Goal: Navigation & Orientation: Find specific page/section

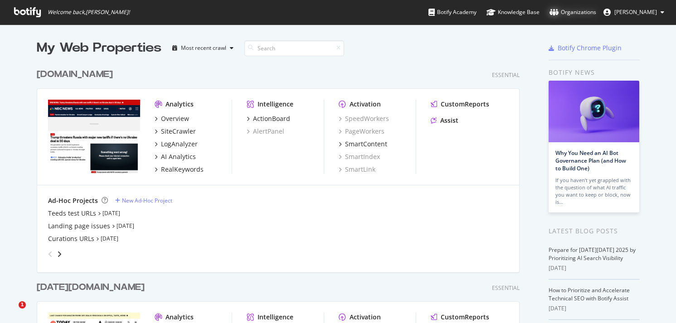
click at [587, 9] on div "Organizations" at bounding box center [573, 12] width 47 height 9
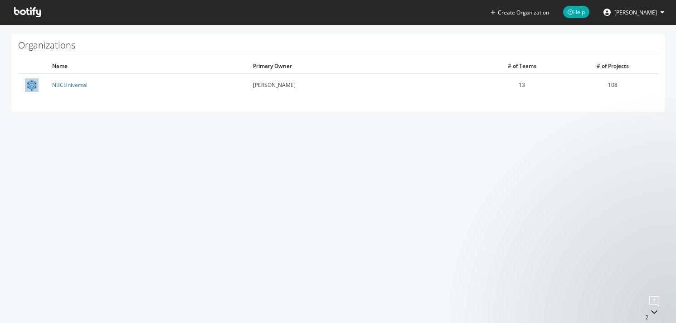
click at [642, 13] on span "[PERSON_NAME]" at bounding box center [636, 13] width 43 height 8
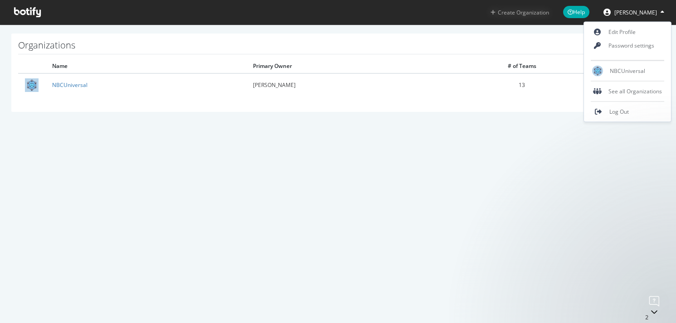
click at [550, 10] on button "Create Organization" at bounding box center [519, 12] width 59 height 9
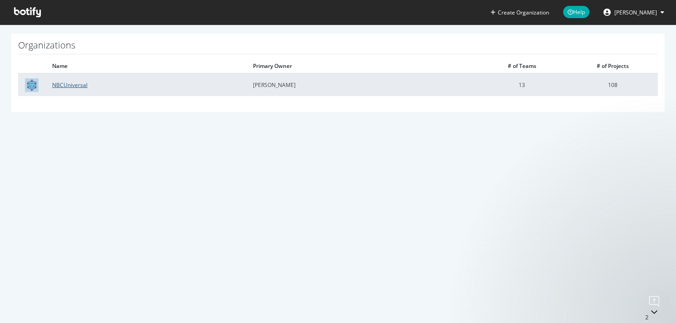
click at [78, 82] on link "NBCUniversal" at bounding box center [69, 85] width 35 height 8
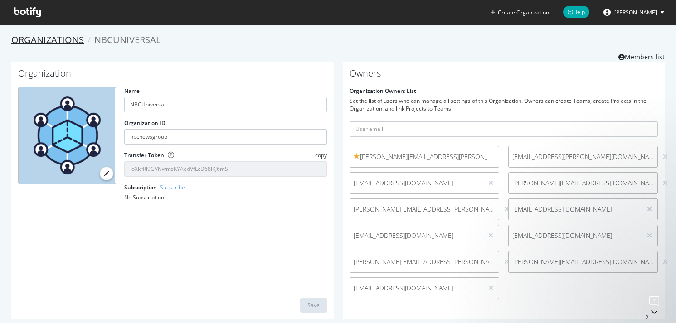
click at [41, 39] on link "Organizations" at bounding box center [47, 40] width 73 height 12
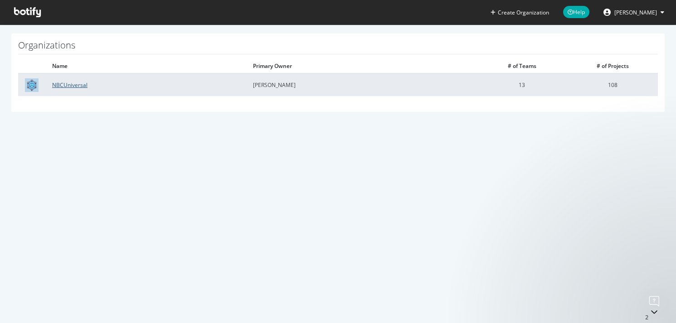
click at [78, 86] on link "NBCUniversal" at bounding box center [69, 85] width 35 height 8
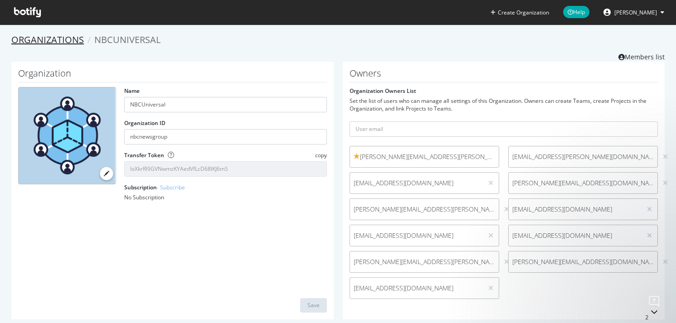
click at [76, 41] on link "Organizations" at bounding box center [47, 40] width 73 height 12
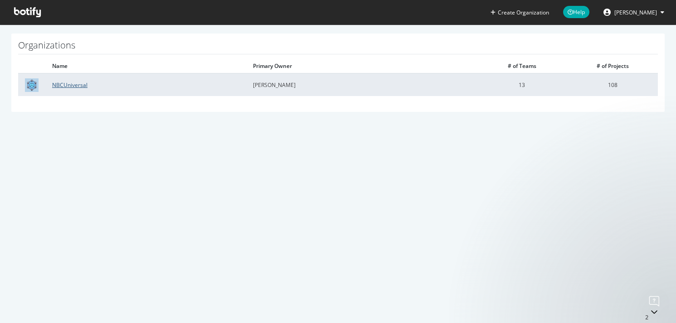
click at [76, 83] on link "NBCUniversal" at bounding box center [69, 85] width 35 height 8
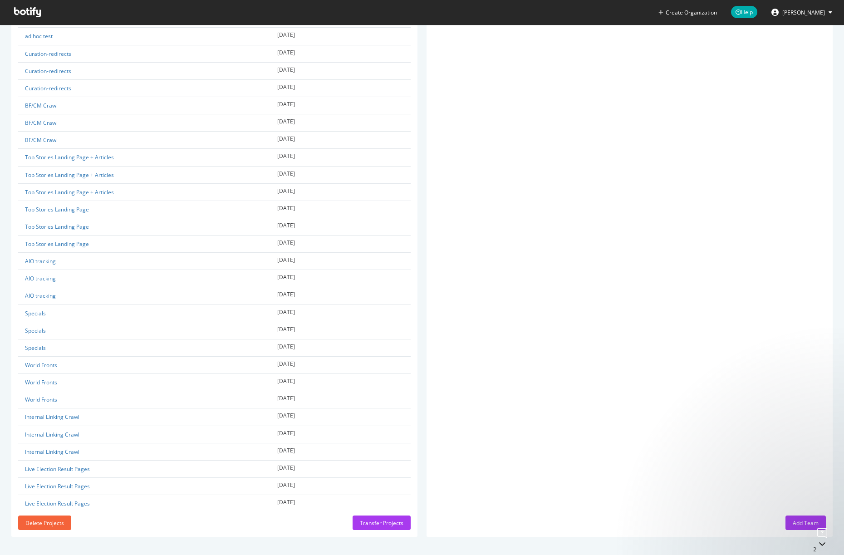
scroll to position [1726, 0]
